Goal: Book appointment/travel/reservation

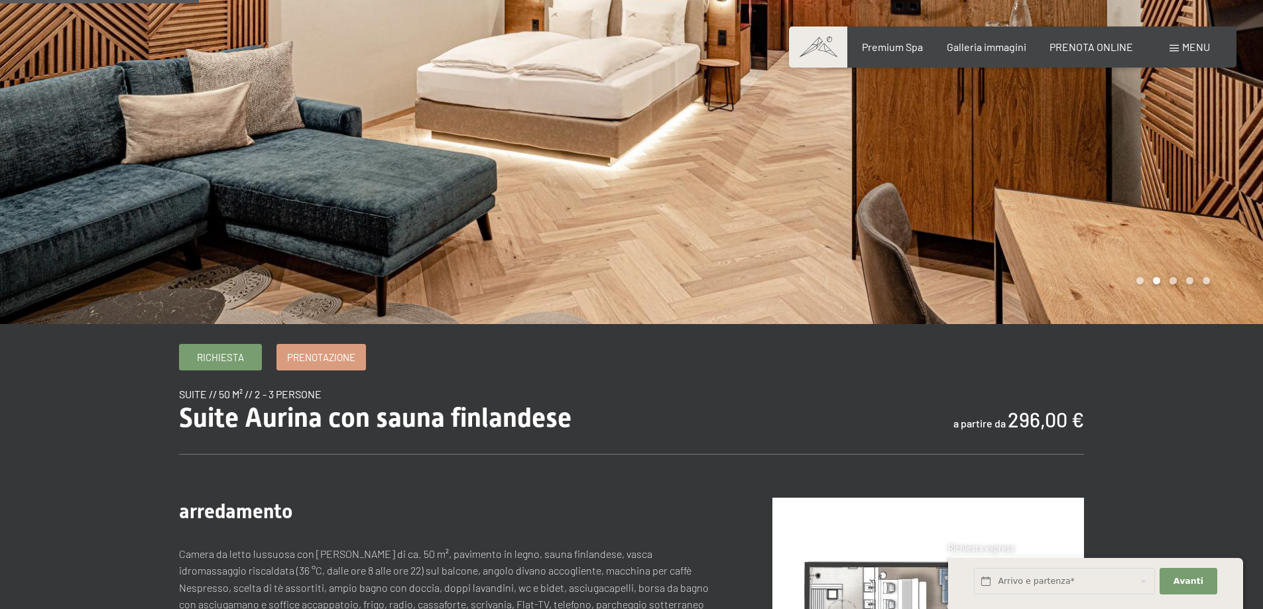
scroll to position [265, 0]
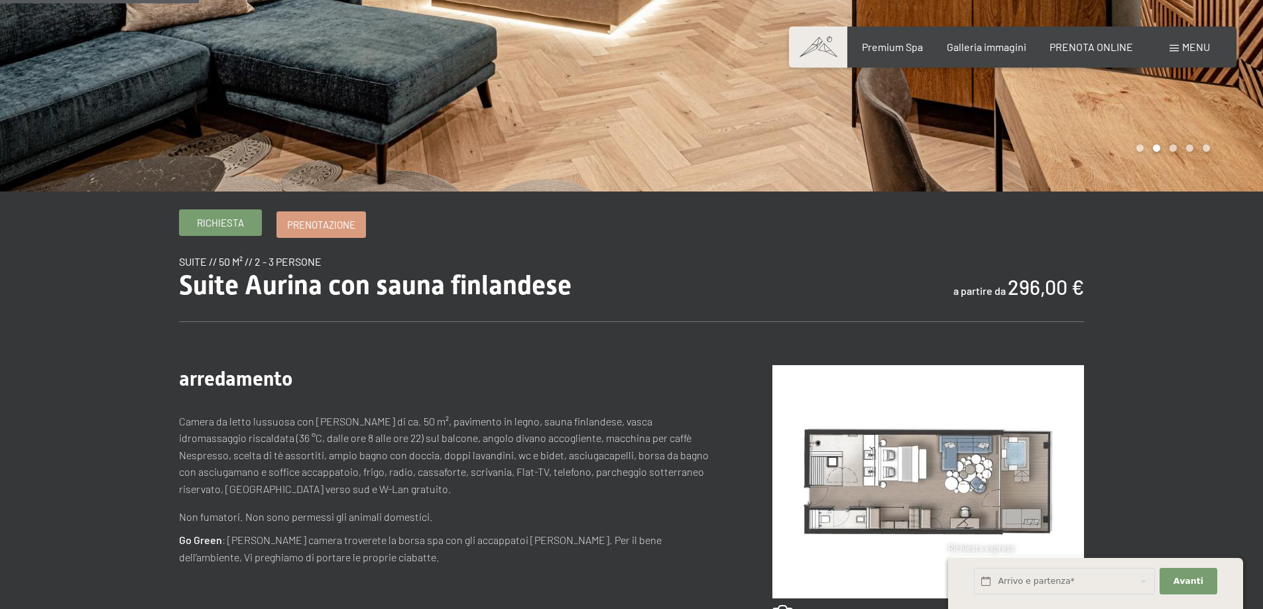
click at [227, 224] on span "Richiesta" at bounding box center [220, 223] width 47 height 14
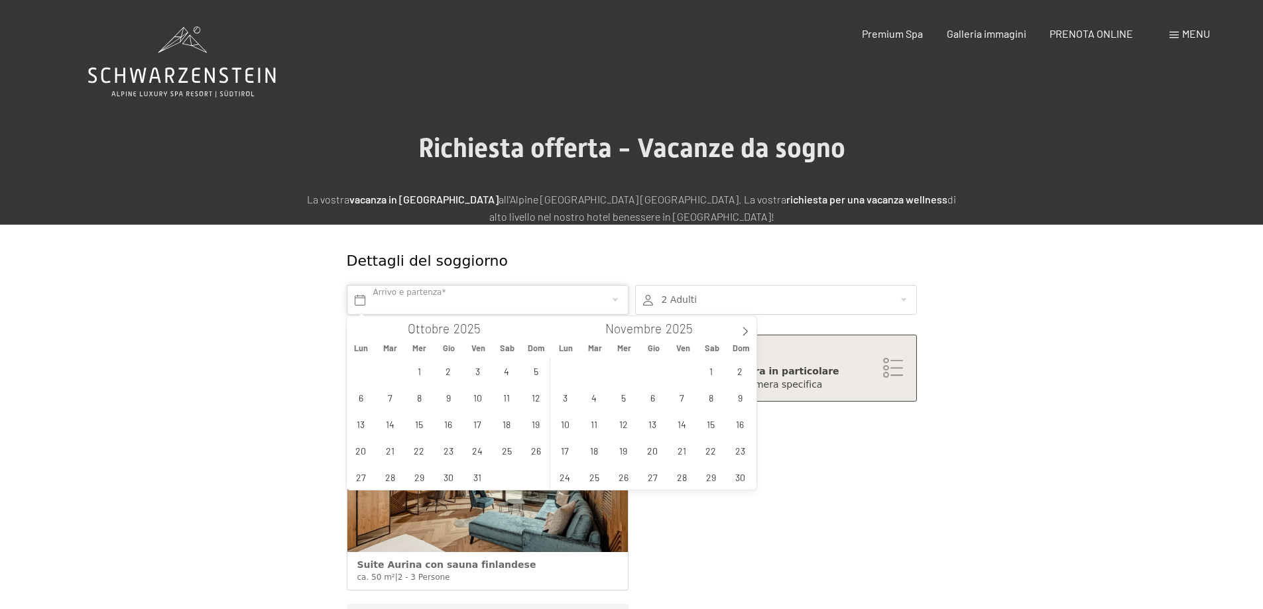
click at [615, 301] on input "text" at bounding box center [488, 300] width 282 height 30
click at [480, 424] on span "17" at bounding box center [478, 424] width 26 height 26
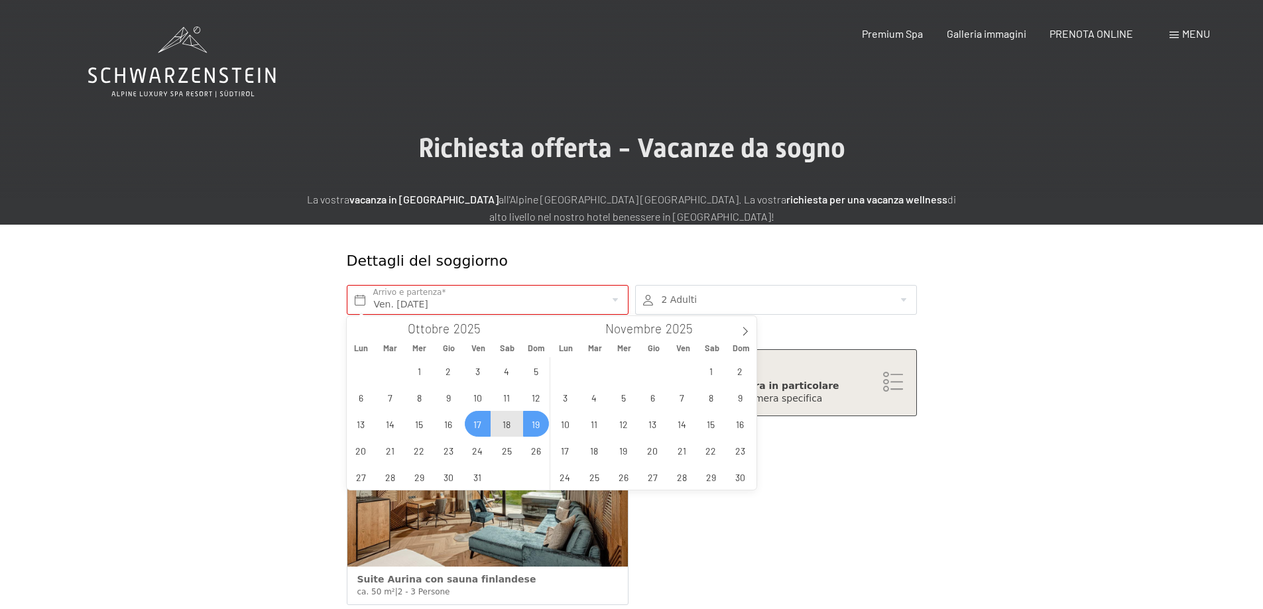
click at [537, 422] on span "19" at bounding box center [536, 424] width 26 height 26
type input "Ven. [DATE] - Dom. [DATE]"
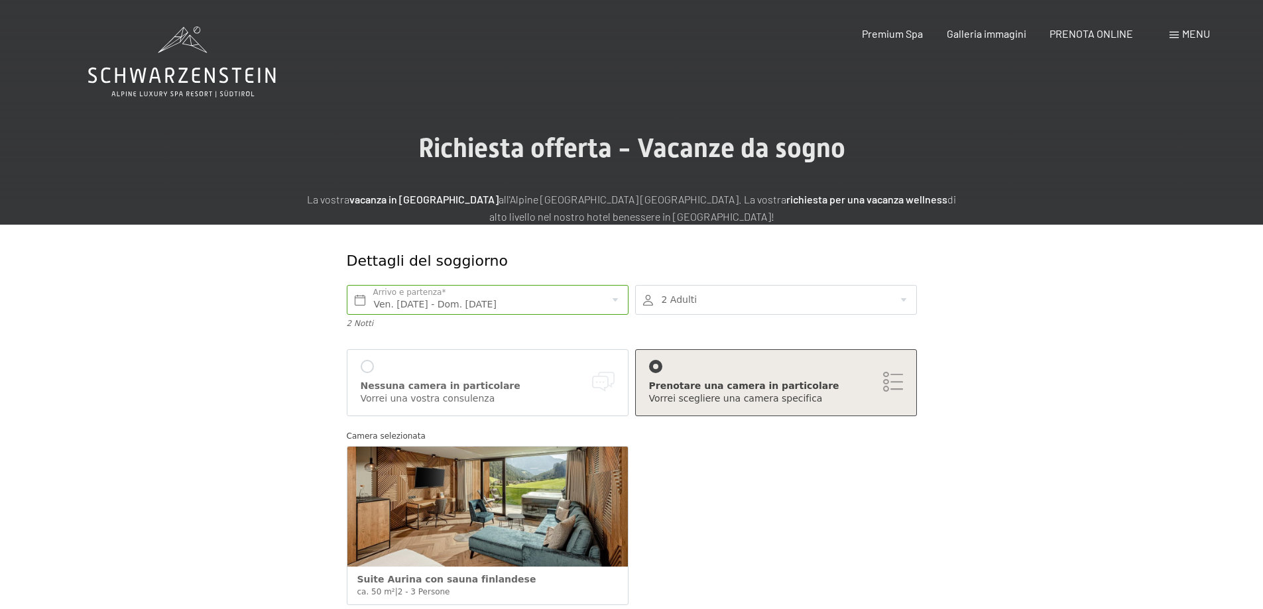
click at [905, 300] on div at bounding box center [776, 300] width 282 height 30
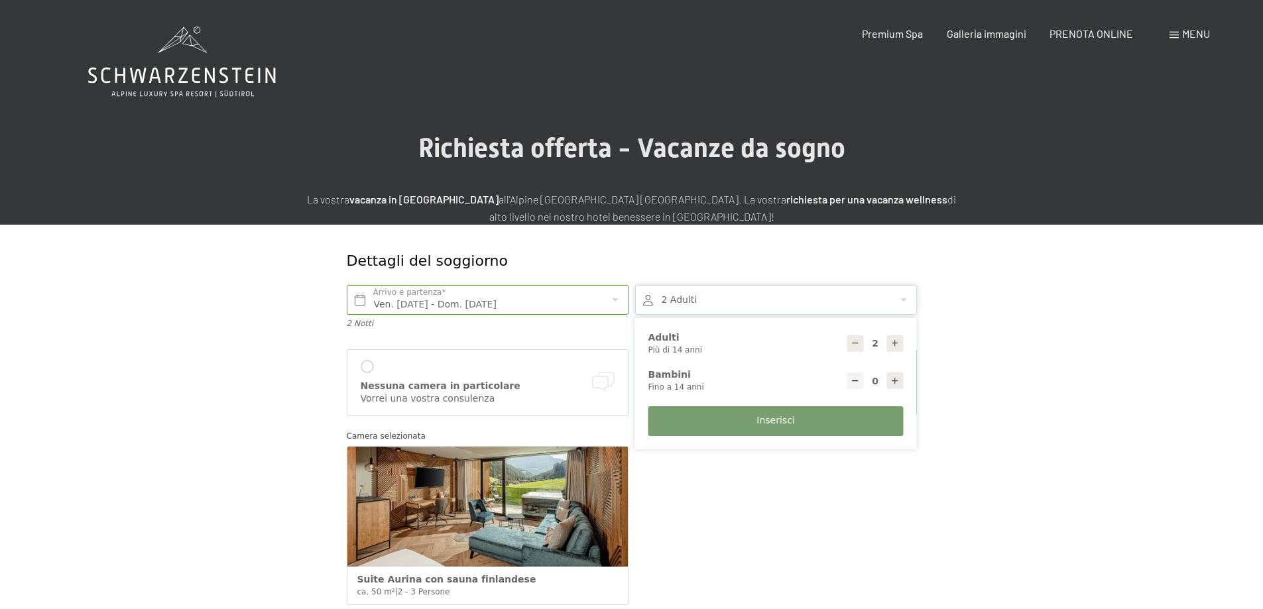
click at [905, 300] on div at bounding box center [776, 300] width 282 height 30
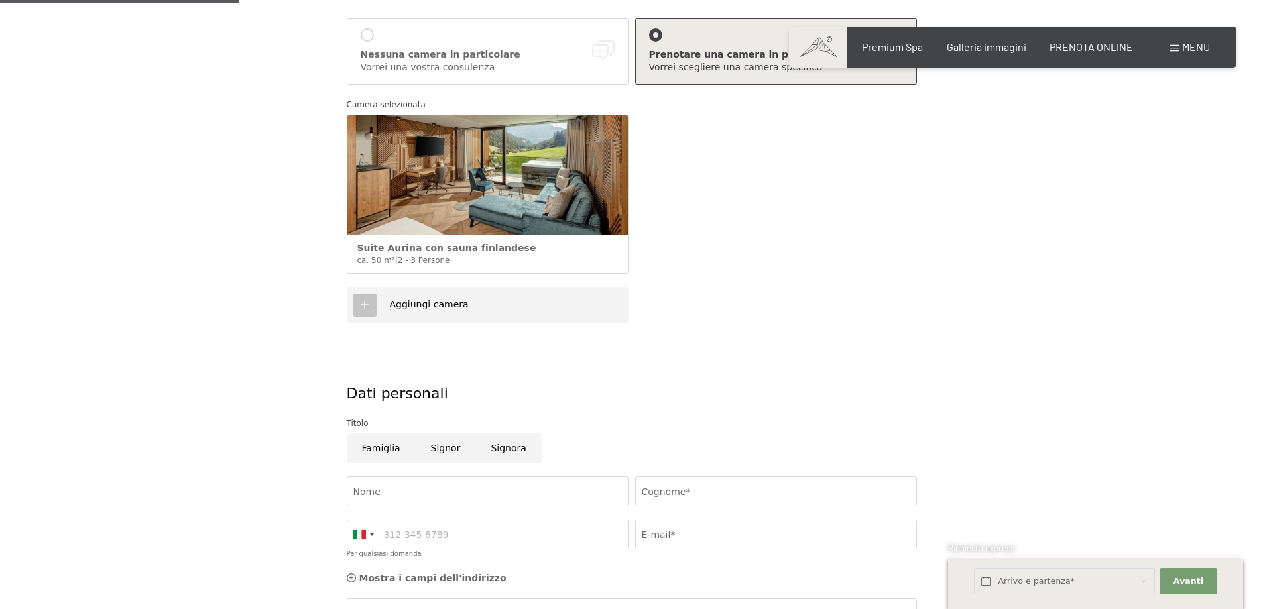
scroll to position [398, 0]
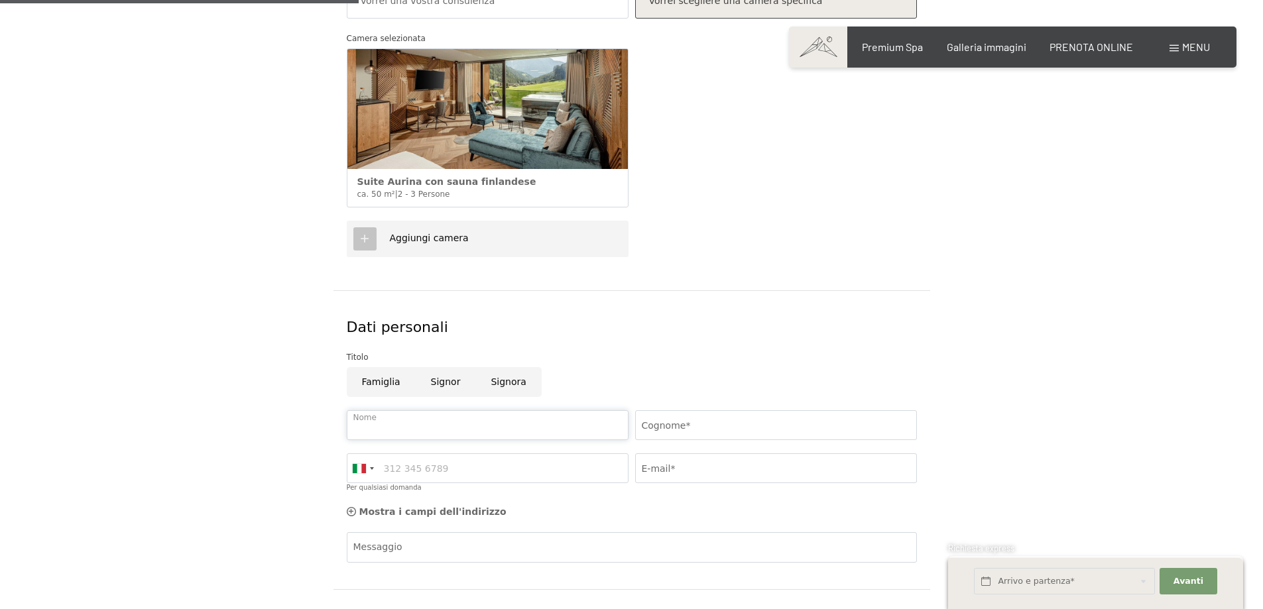
click at [389, 426] on input "Nome" at bounding box center [488, 425] width 282 height 30
type input "Mario"
type input "Carta"
type input "3487069339"
type input "[EMAIL_ADDRESS][DOMAIN_NAME]"
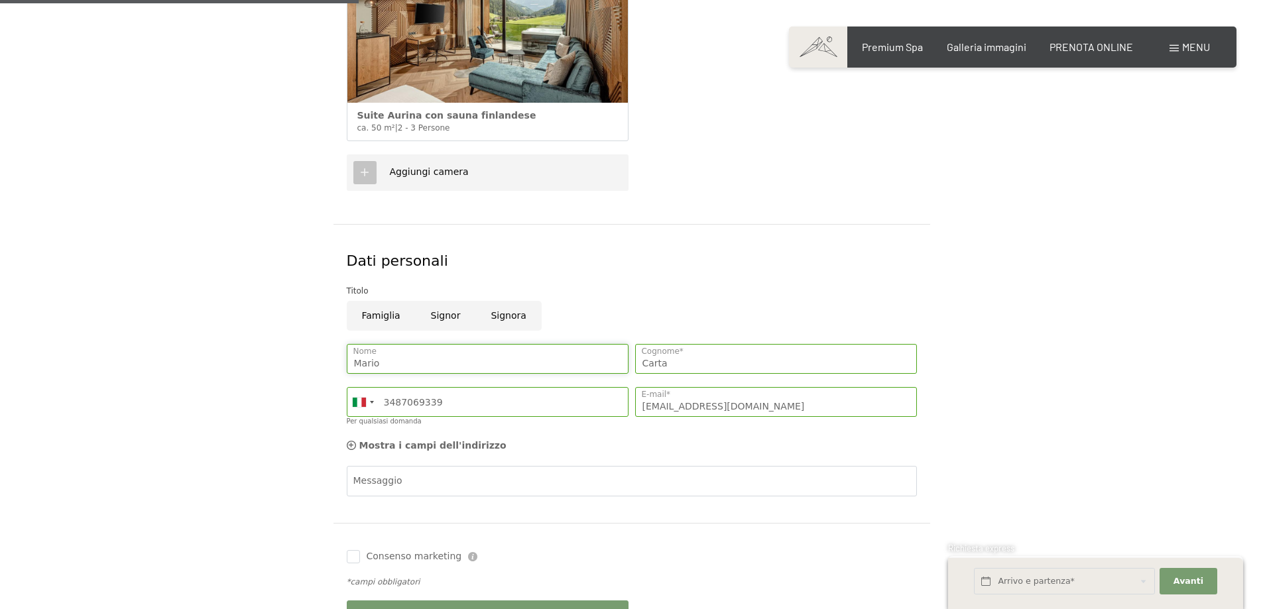
scroll to position [530, 0]
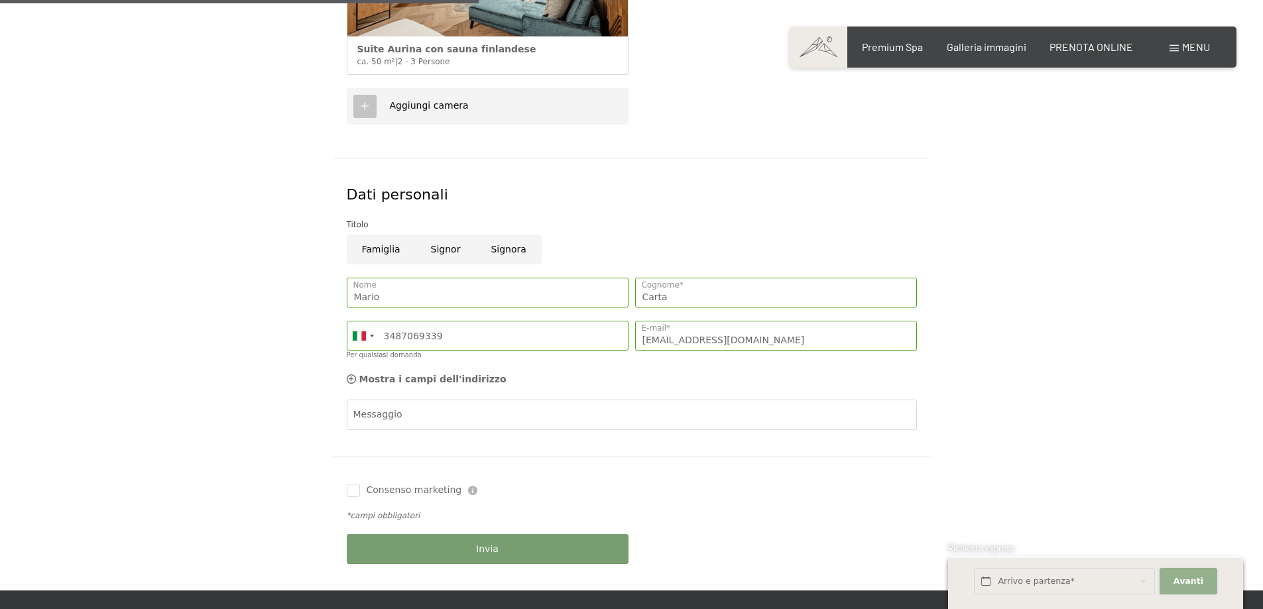
click at [1182, 581] on span "Avanti" at bounding box center [1188, 581] width 30 height 12
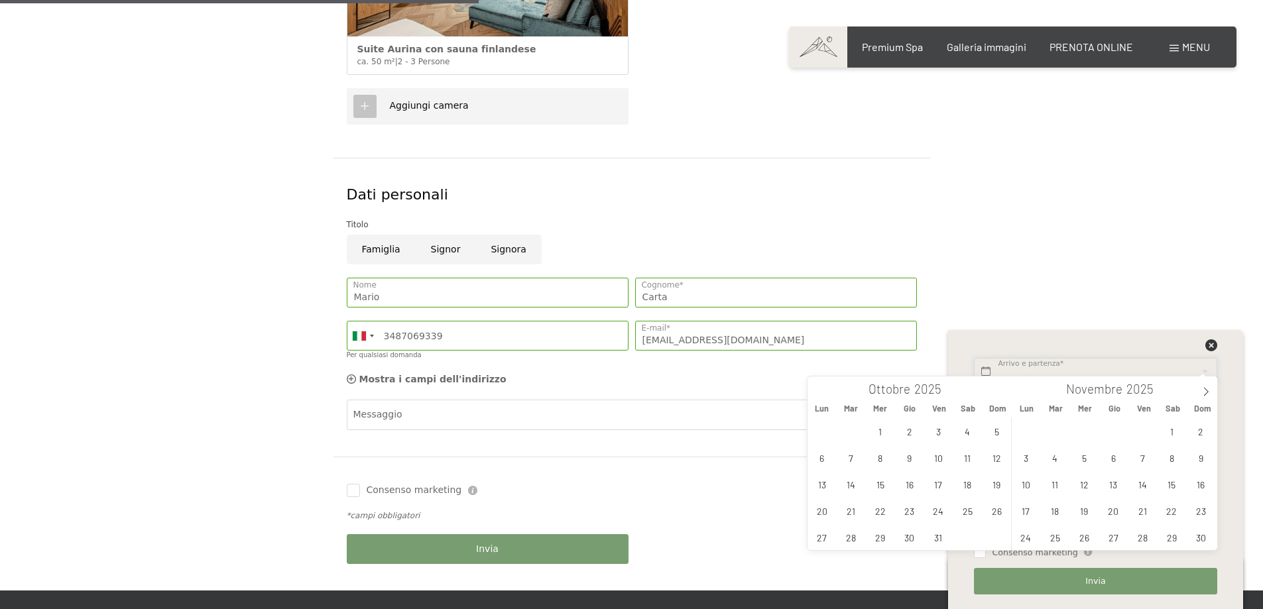
click at [1039, 374] on body "Prenotazione Richiesta Premium Spa Galleria immagini PRENOTA ONLINE Menu DE IT …" at bounding box center [631, 490] width 1263 height 2041
click at [937, 488] on span "17" at bounding box center [938, 484] width 26 height 26
click at [995, 485] on span "19" at bounding box center [997, 484] width 26 height 26
type input "Ven. [DATE] - Dom. [DATE]"
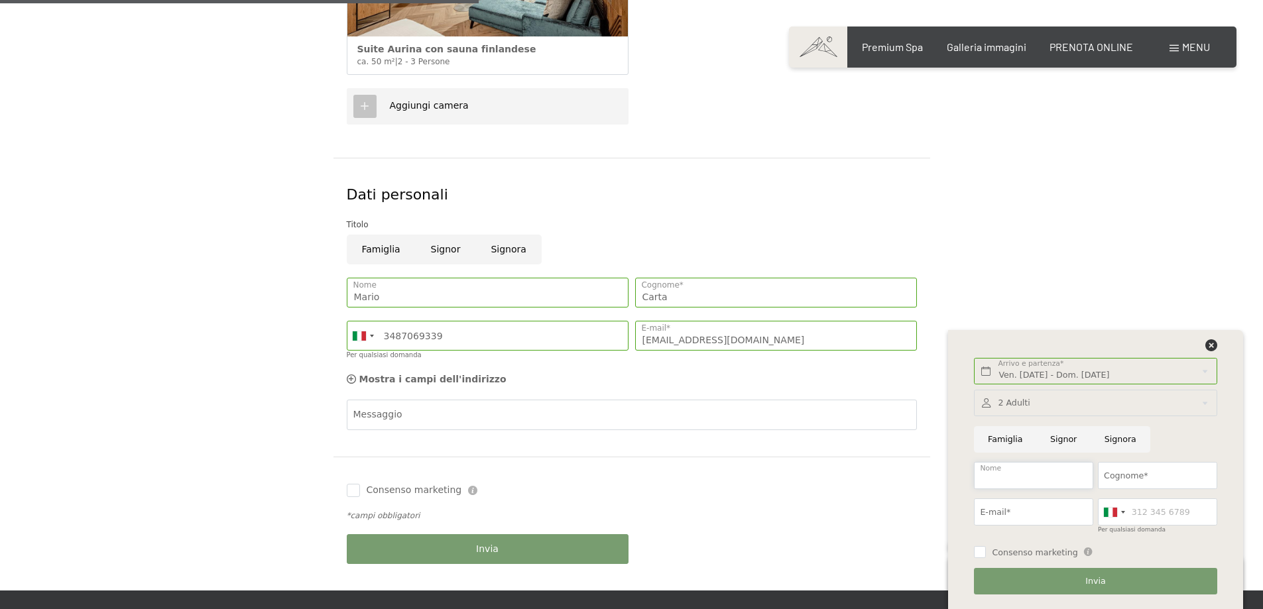
click at [1029, 476] on input "Nome" at bounding box center [1033, 475] width 119 height 27
type input "Mario"
type input "Carta"
type input "[EMAIL_ADDRESS][DOMAIN_NAME]"
type input "3487069339"
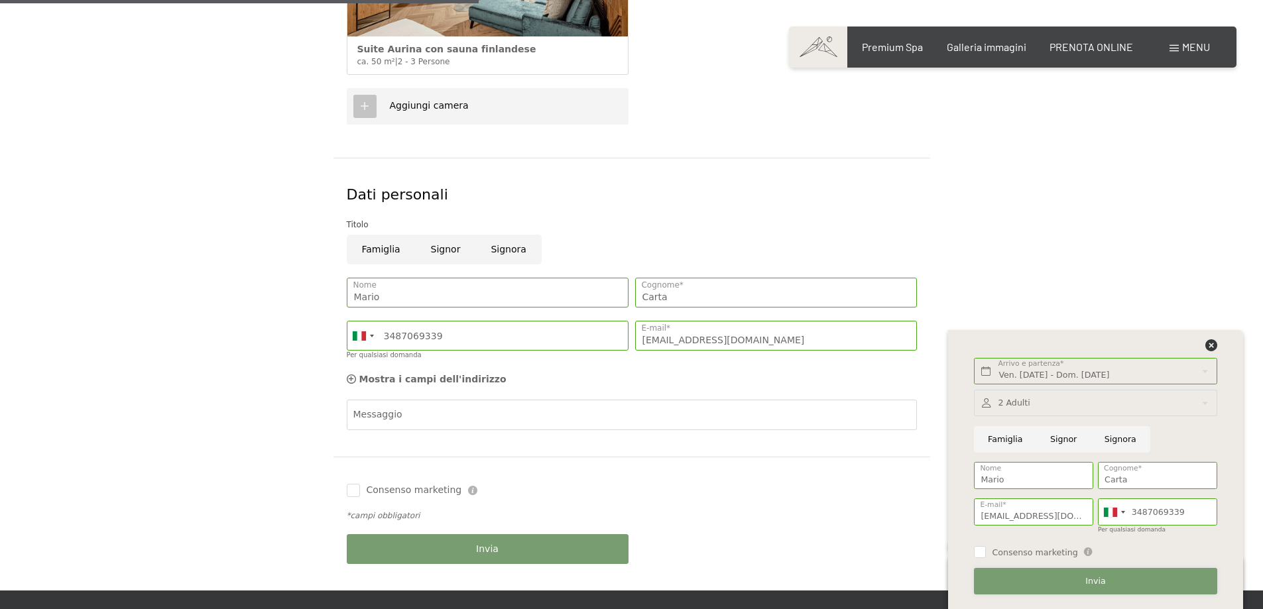
click at [1094, 581] on span "Invia" at bounding box center [1095, 581] width 20 height 12
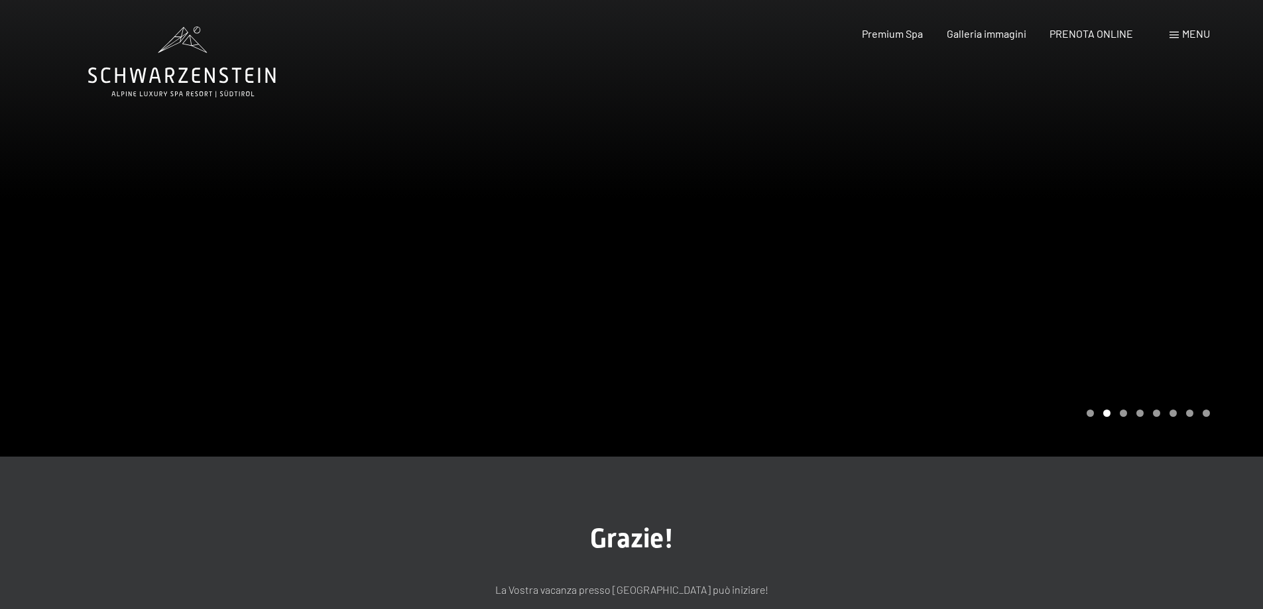
click at [876, 288] on div at bounding box center [948, 228] width 632 height 457
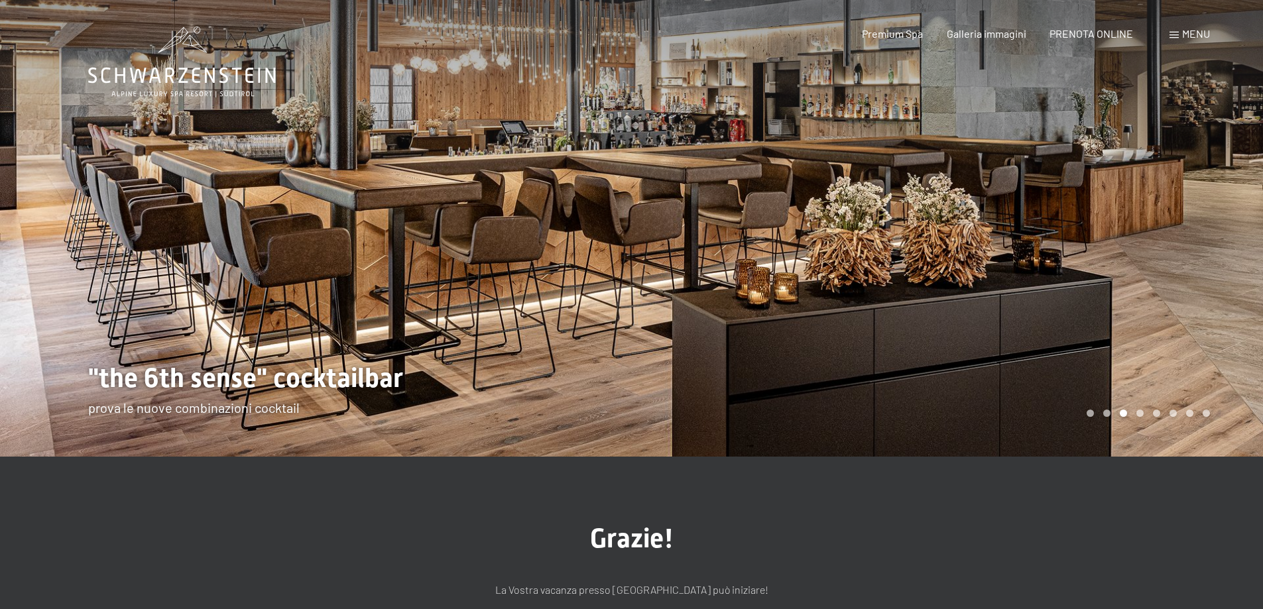
click at [838, 241] on div at bounding box center [948, 228] width 632 height 457
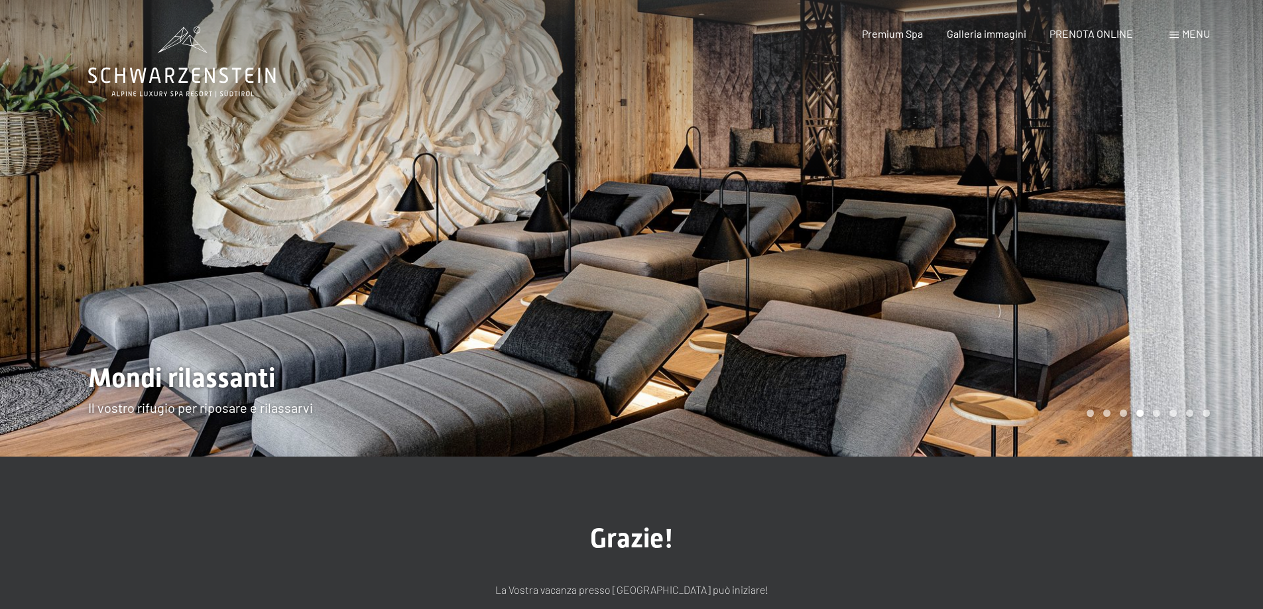
click at [838, 241] on div at bounding box center [948, 228] width 632 height 457
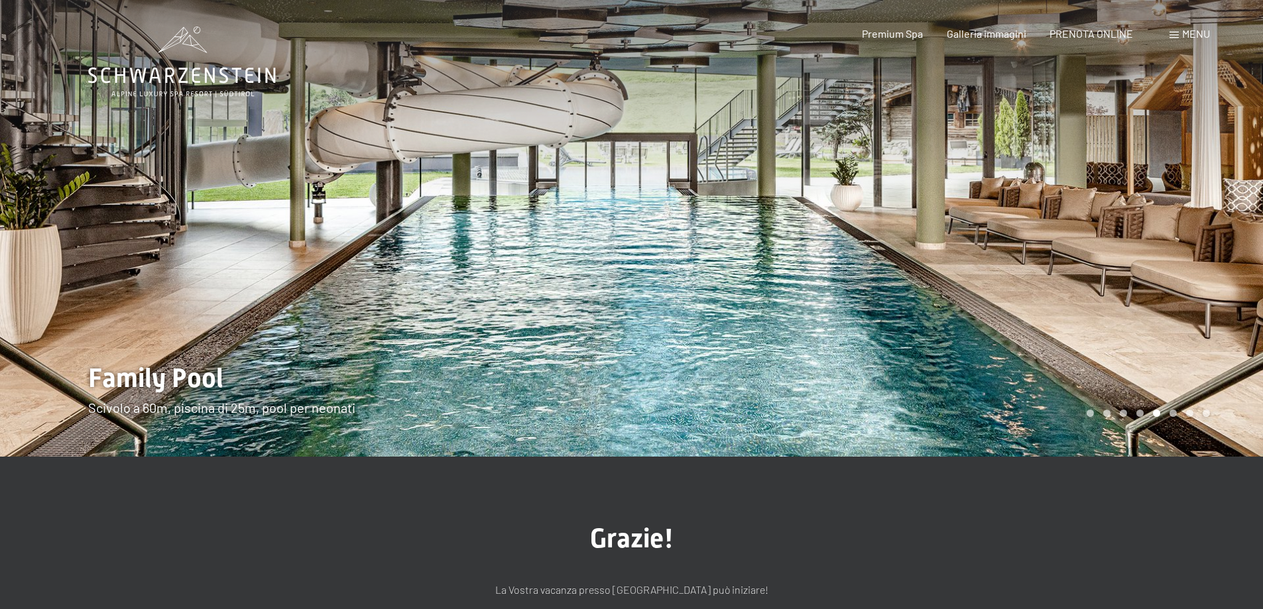
click at [838, 241] on div at bounding box center [948, 228] width 632 height 457
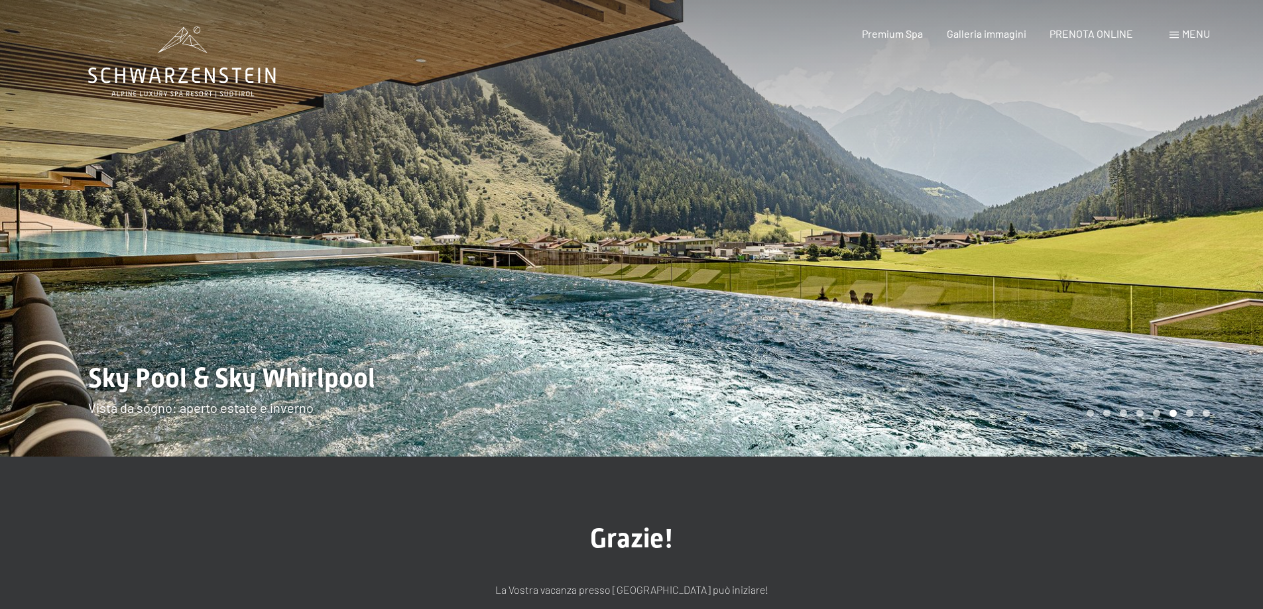
click at [849, 247] on div at bounding box center [948, 228] width 632 height 457
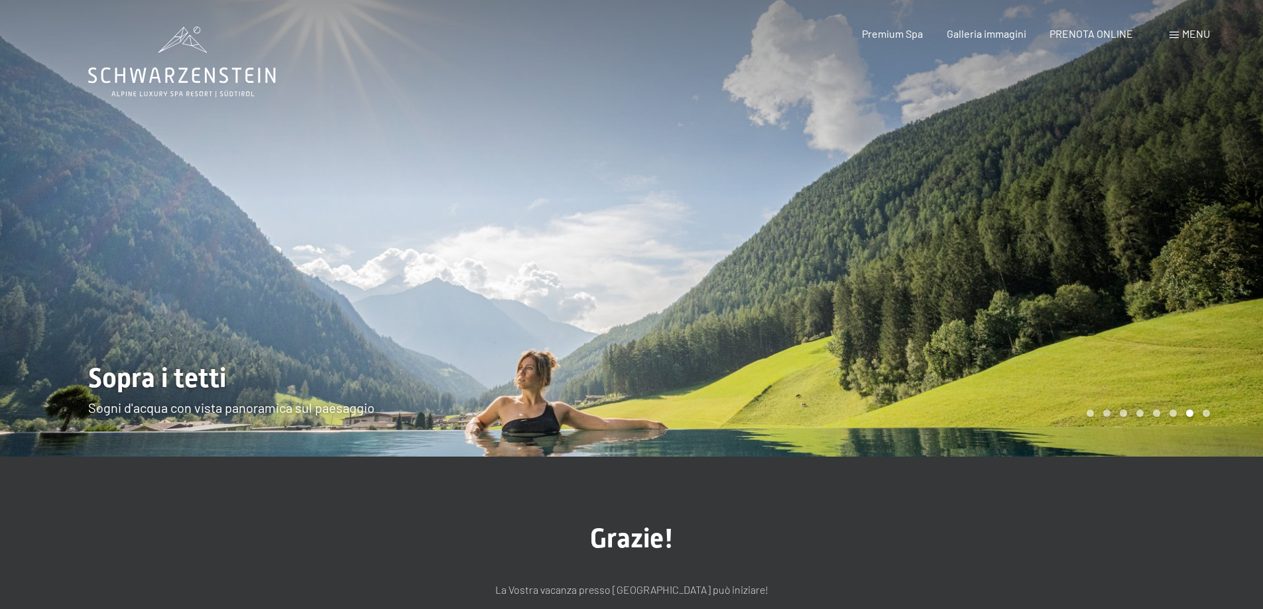
click at [847, 246] on div at bounding box center [948, 228] width 632 height 457
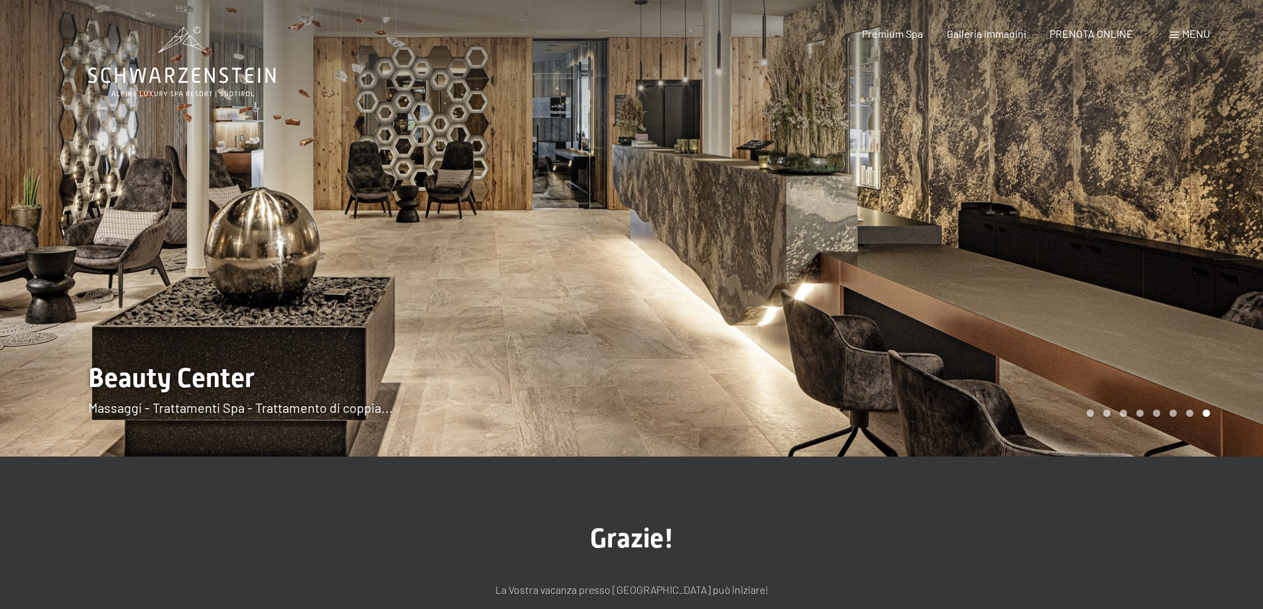
click at [850, 180] on div at bounding box center [948, 228] width 632 height 457
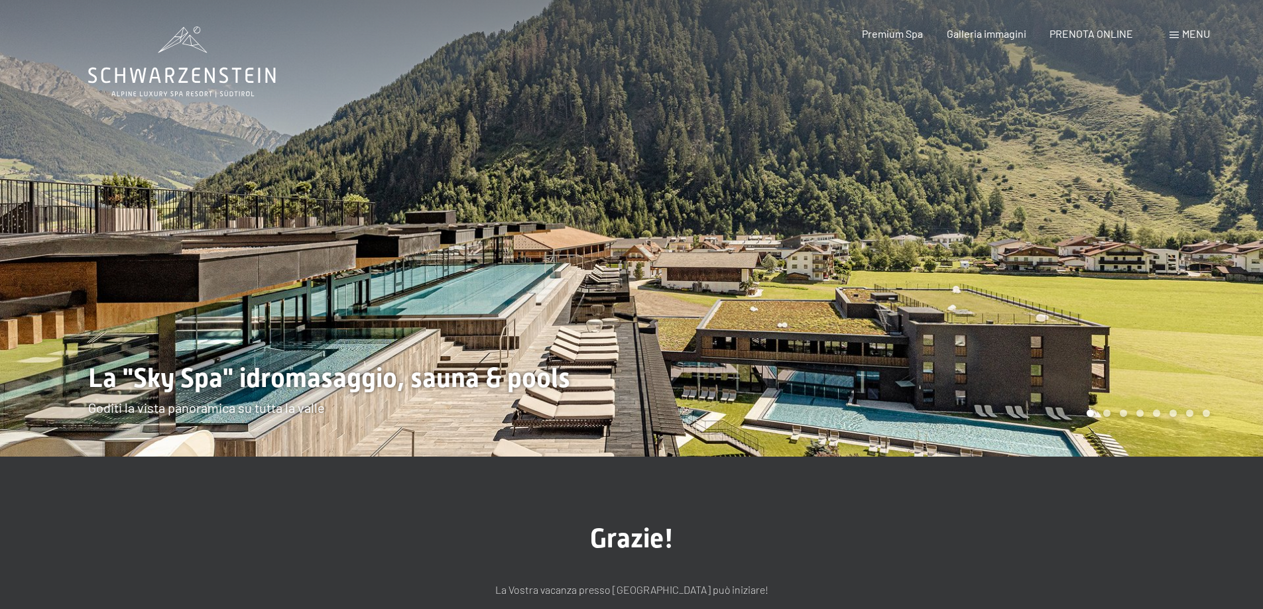
click at [781, 247] on div at bounding box center [948, 228] width 632 height 457
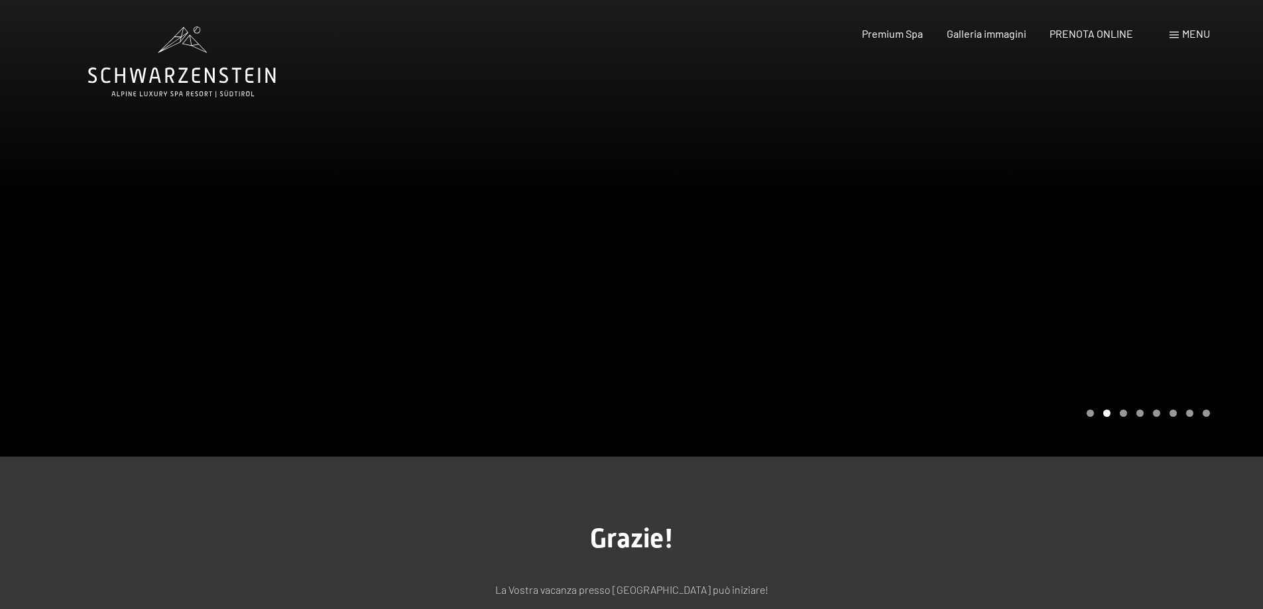
click at [894, 220] on div at bounding box center [948, 228] width 632 height 457
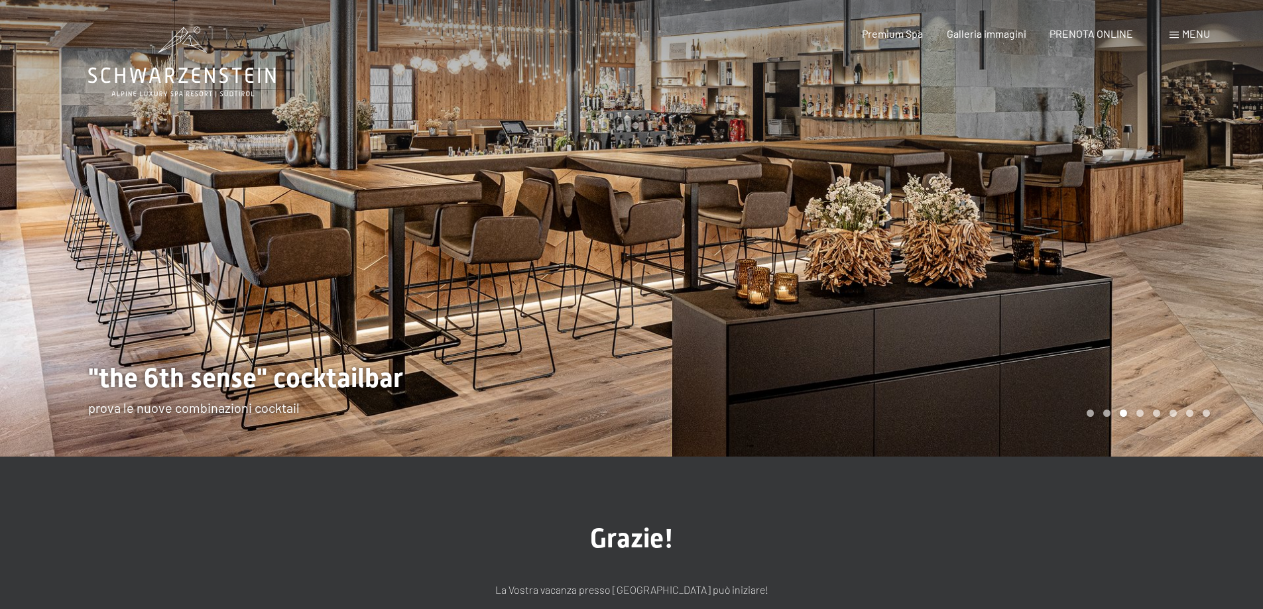
click at [949, 223] on div at bounding box center [948, 228] width 632 height 457
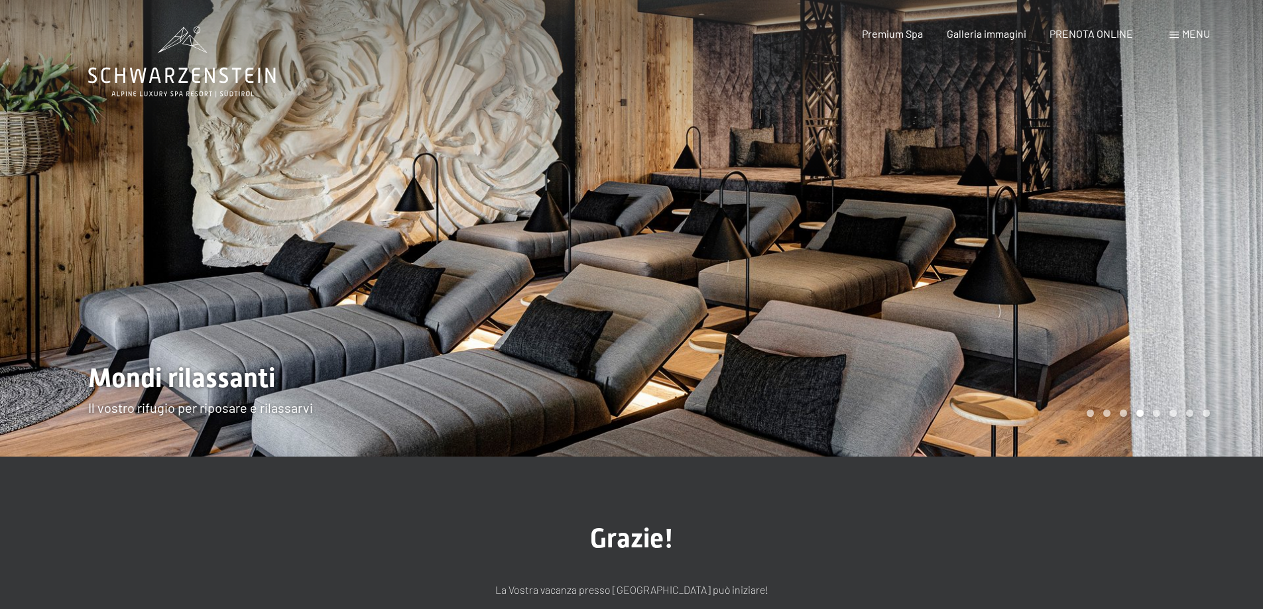
click at [949, 223] on div at bounding box center [948, 228] width 632 height 457
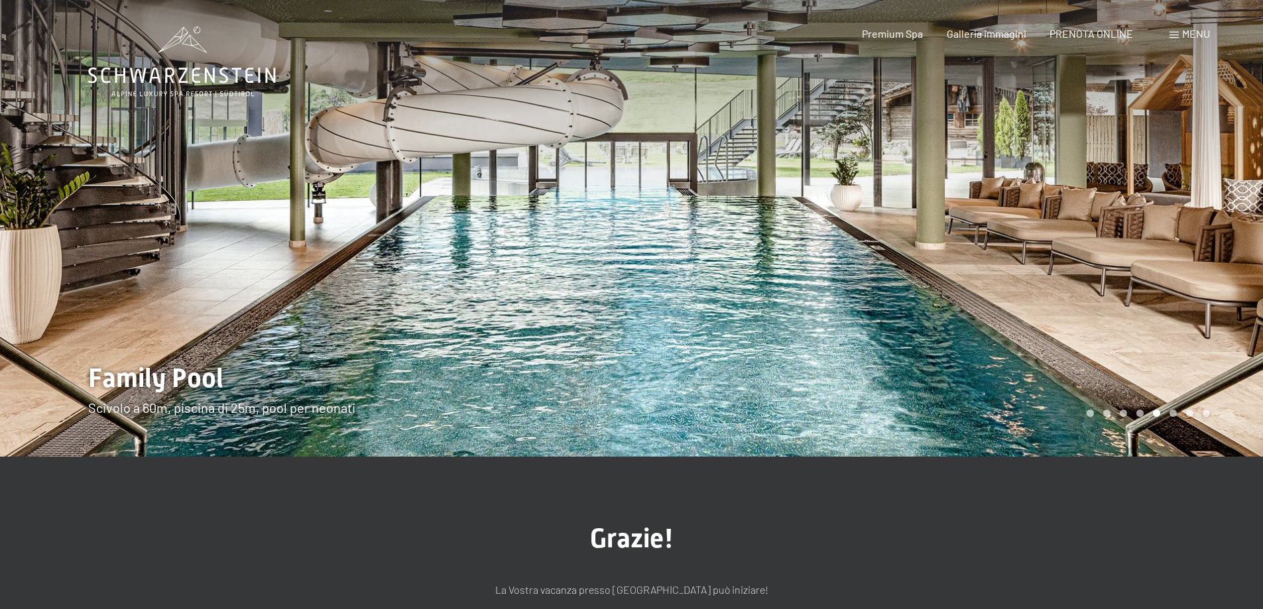
click at [949, 223] on div at bounding box center [948, 228] width 632 height 457
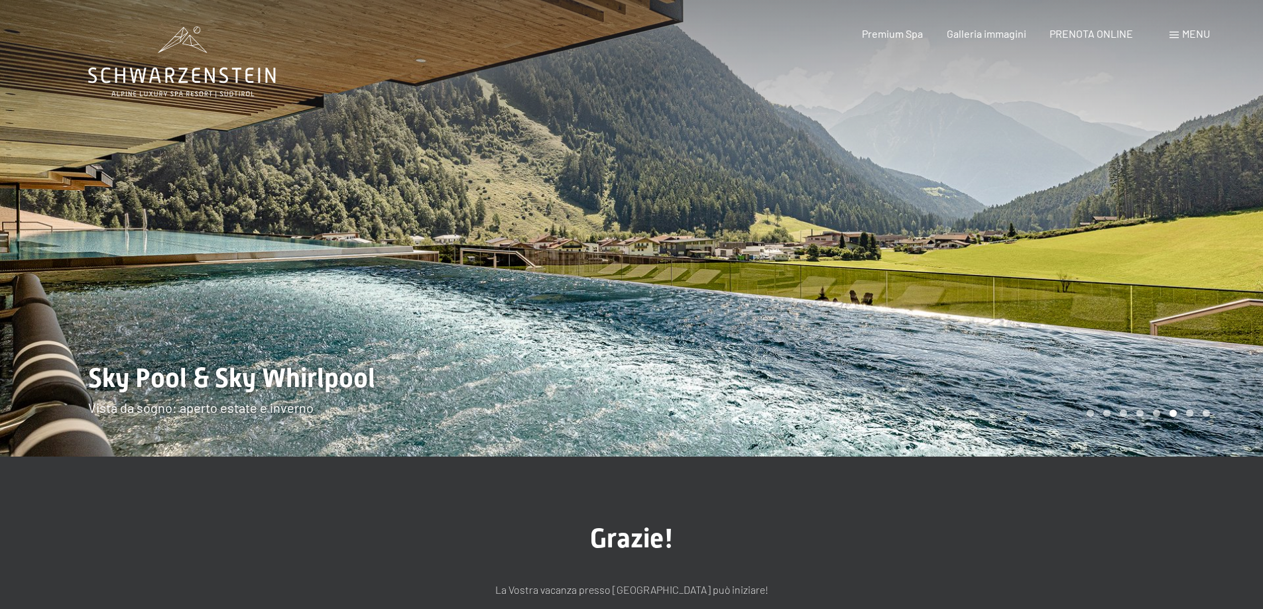
click at [949, 223] on div at bounding box center [948, 228] width 632 height 457
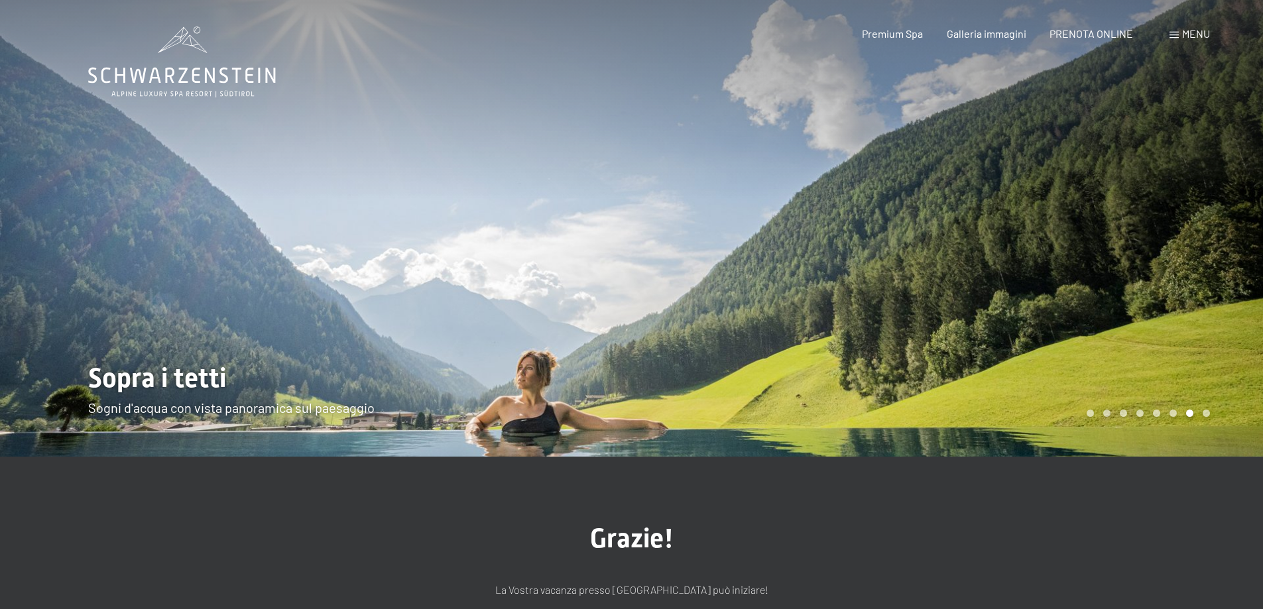
click at [948, 223] on div at bounding box center [948, 228] width 632 height 457
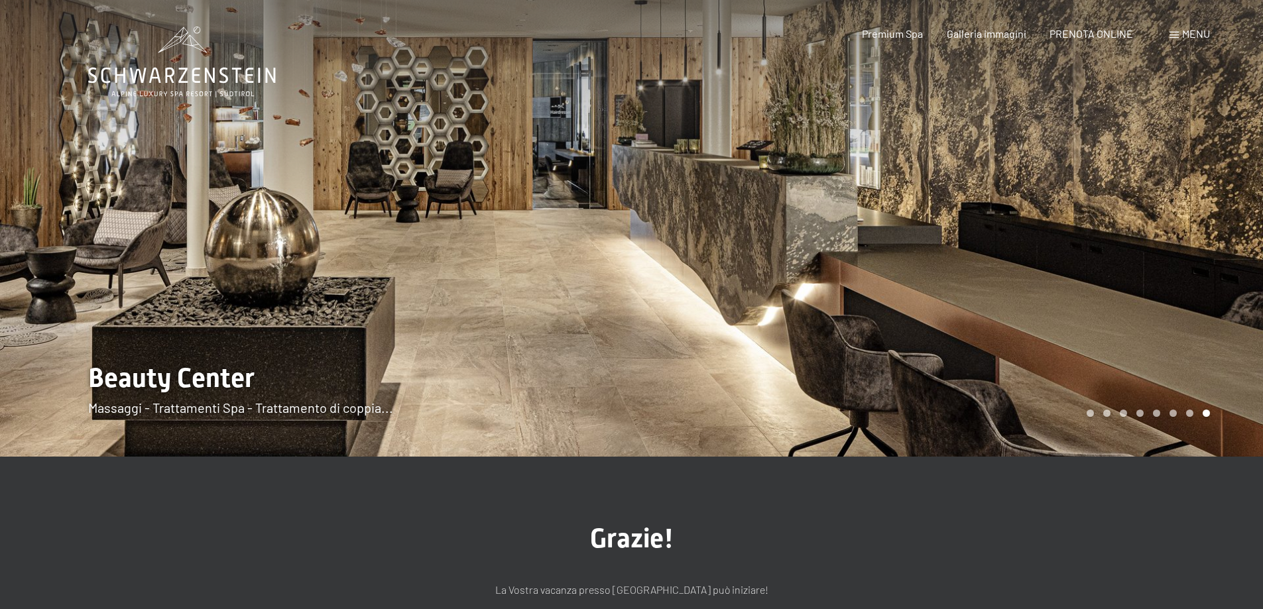
click at [948, 223] on div at bounding box center [948, 228] width 632 height 457
